Goal: Navigation & Orientation: Find specific page/section

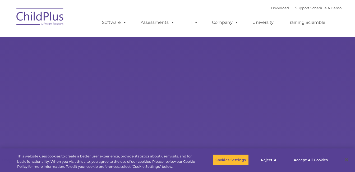
select select "MEDIUM"
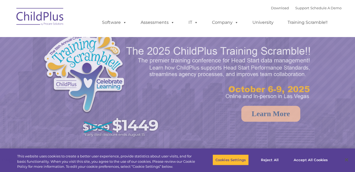
select select "MEDIUM"
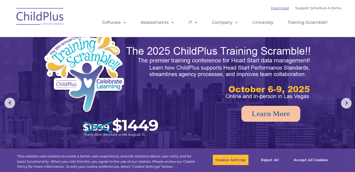
click at [271, 8] on link "Download" at bounding box center [280, 8] width 18 height 4
